Goal: Task Accomplishment & Management: Complete application form

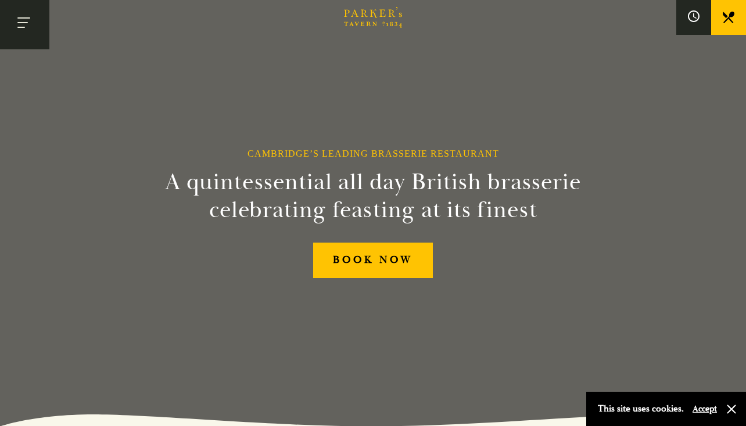
click at [26, 24] on button "Toggle navigation" at bounding box center [24, 24] width 49 height 49
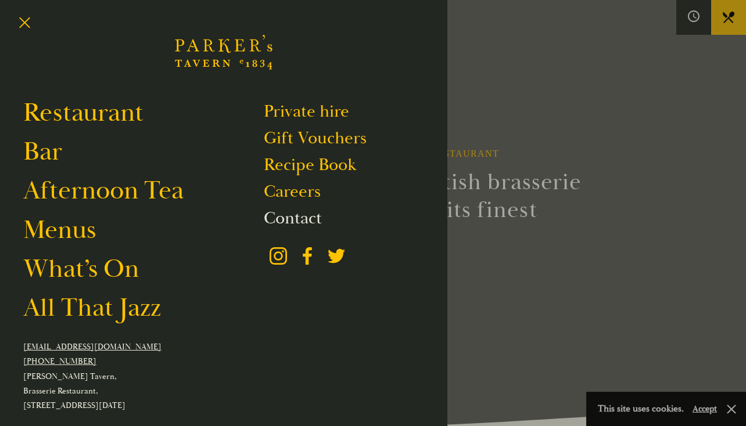
click at [299, 214] on link "Contact" at bounding box center [293, 218] width 58 height 22
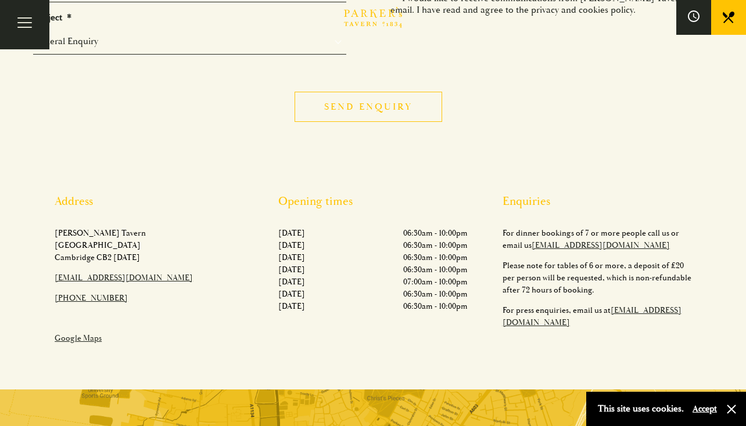
click at [378, 110] on input "Send enquiry" at bounding box center [369, 107] width 148 height 30
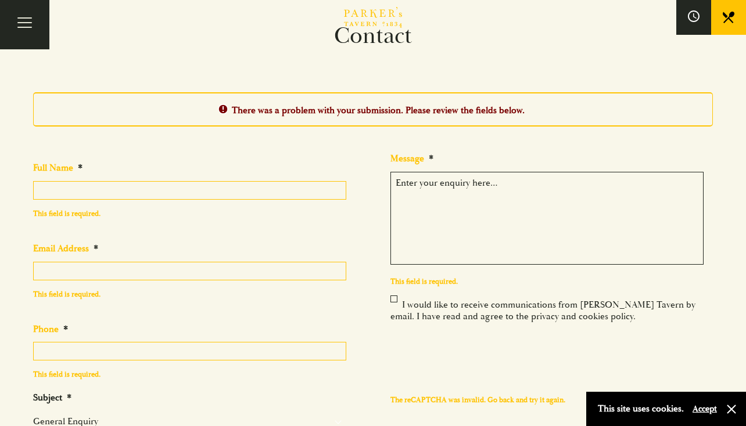
scroll to position [31, 0]
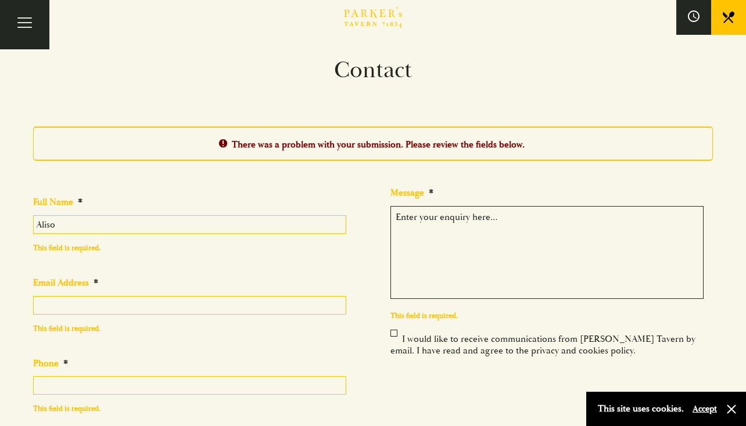
type input "Alison"
type input "Alison Wood"
type input "ilawood@yahoo.com"
click at [438, 226] on textarea "Message *" at bounding box center [546, 252] width 313 height 93
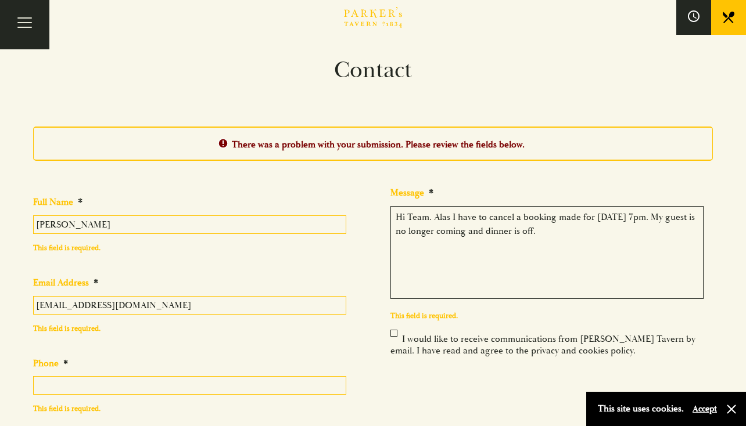
click at [498, 245] on textarea "Hi Team. Alas I have to cancel a booking made for October 16th, 7pm. My guest i…" at bounding box center [546, 252] width 313 height 93
click at [647, 241] on textarea "Hi Team. Alas I have to cancel a booking made for October 16th, 7pm. My guest i…" at bounding box center [546, 252] width 313 height 93
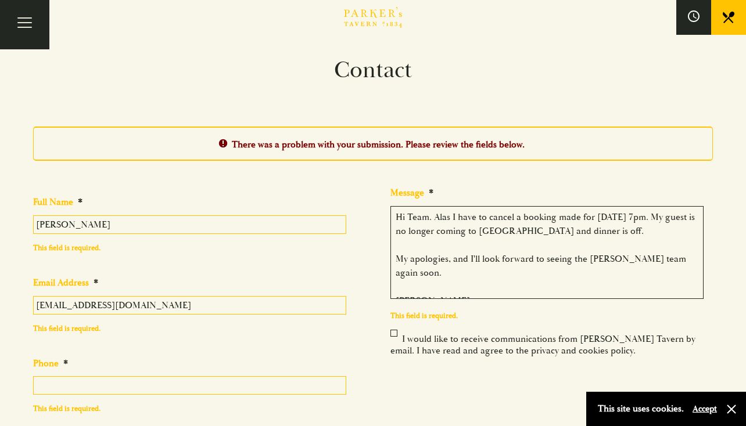
type textarea "Hi Team. Alas I have to cancel a booking made for October 16th, 7pm. My guest i…"
type input "07988"
type input "07988215262"
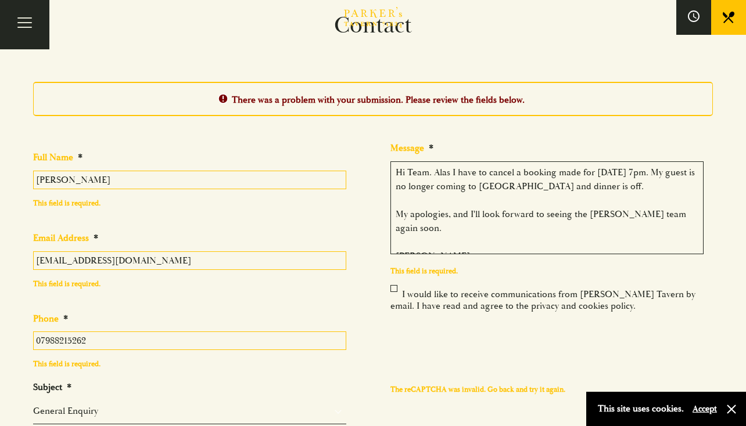
scroll to position [132, 0]
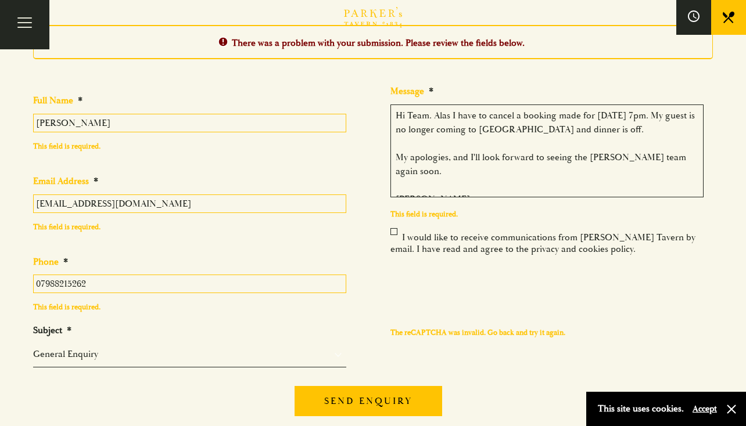
click at [170, 353] on select "General Enquiry Private Bookings Group Bookings Events" at bounding box center [189, 354] width 313 height 14
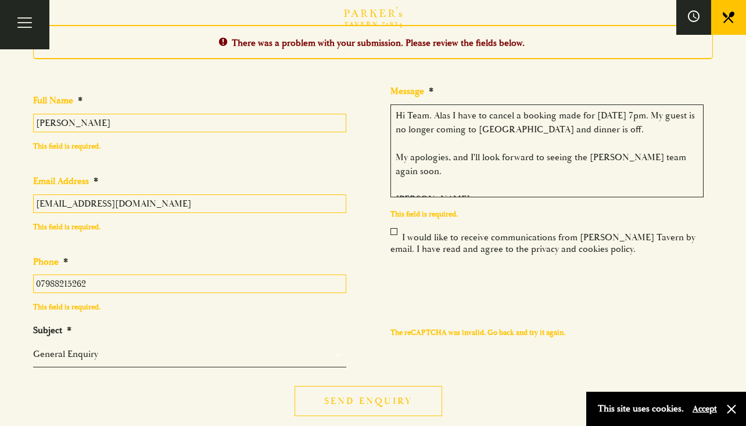
click at [367, 407] on input "Send enquiry" at bounding box center [369, 401] width 148 height 30
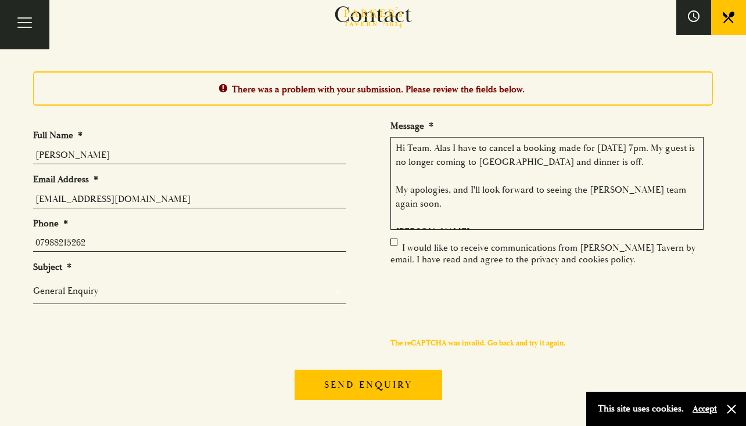
scroll to position [89, 0]
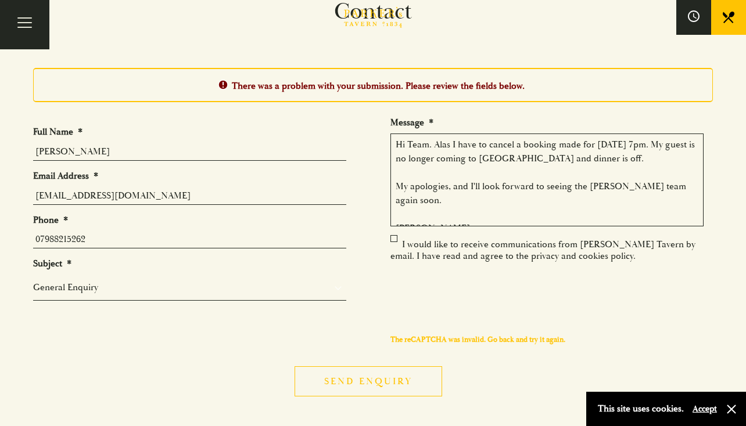
click at [367, 397] on input "Send enquiry" at bounding box center [369, 382] width 148 height 30
